Goal: Find contact information: Find contact information

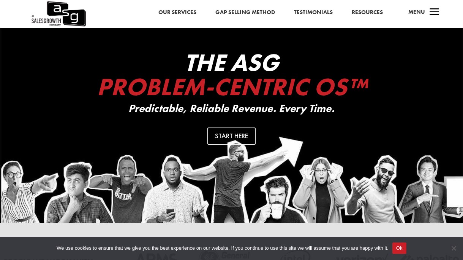
click at [419, 14] on span "Menu" at bounding box center [417, 12] width 17 height 8
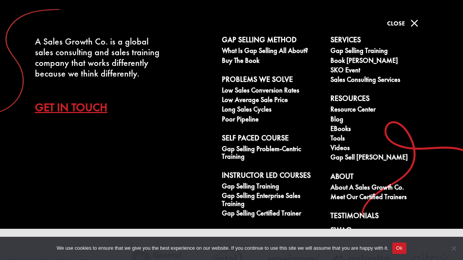
click at [401, 21] on span "Close" at bounding box center [396, 23] width 18 height 8
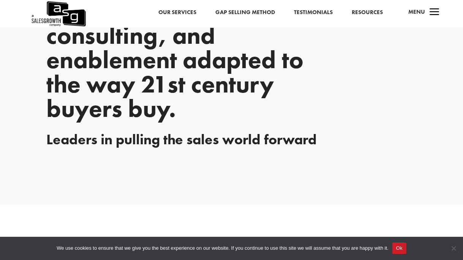
scroll to position [1031, 0]
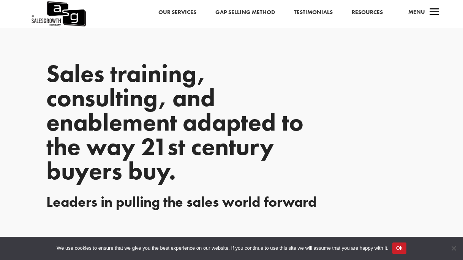
click at [419, 12] on span "Menu" at bounding box center [417, 12] width 17 height 8
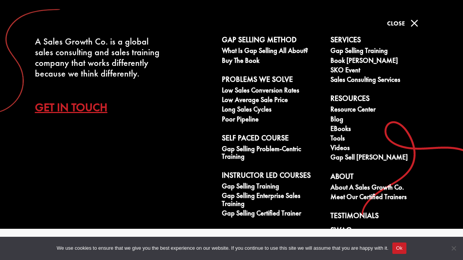
click at [79, 110] on link "Get In Touch" at bounding box center [77, 107] width 84 height 27
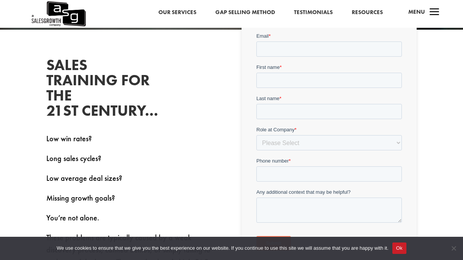
scroll to position [175, 0]
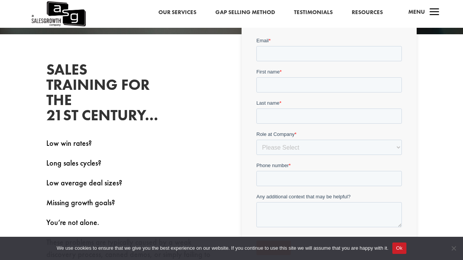
click at [428, 13] on span "a" at bounding box center [434, 12] width 15 height 15
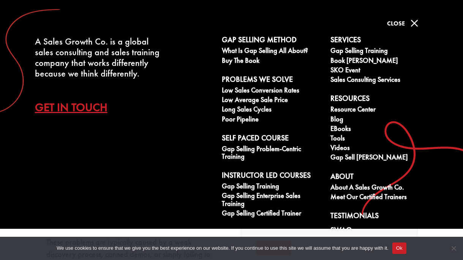
click at [416, 27] on span "M" at bounding box center [414, 23] width 15 height 15
